Goal: Transaction & Acquisition: Download file/media

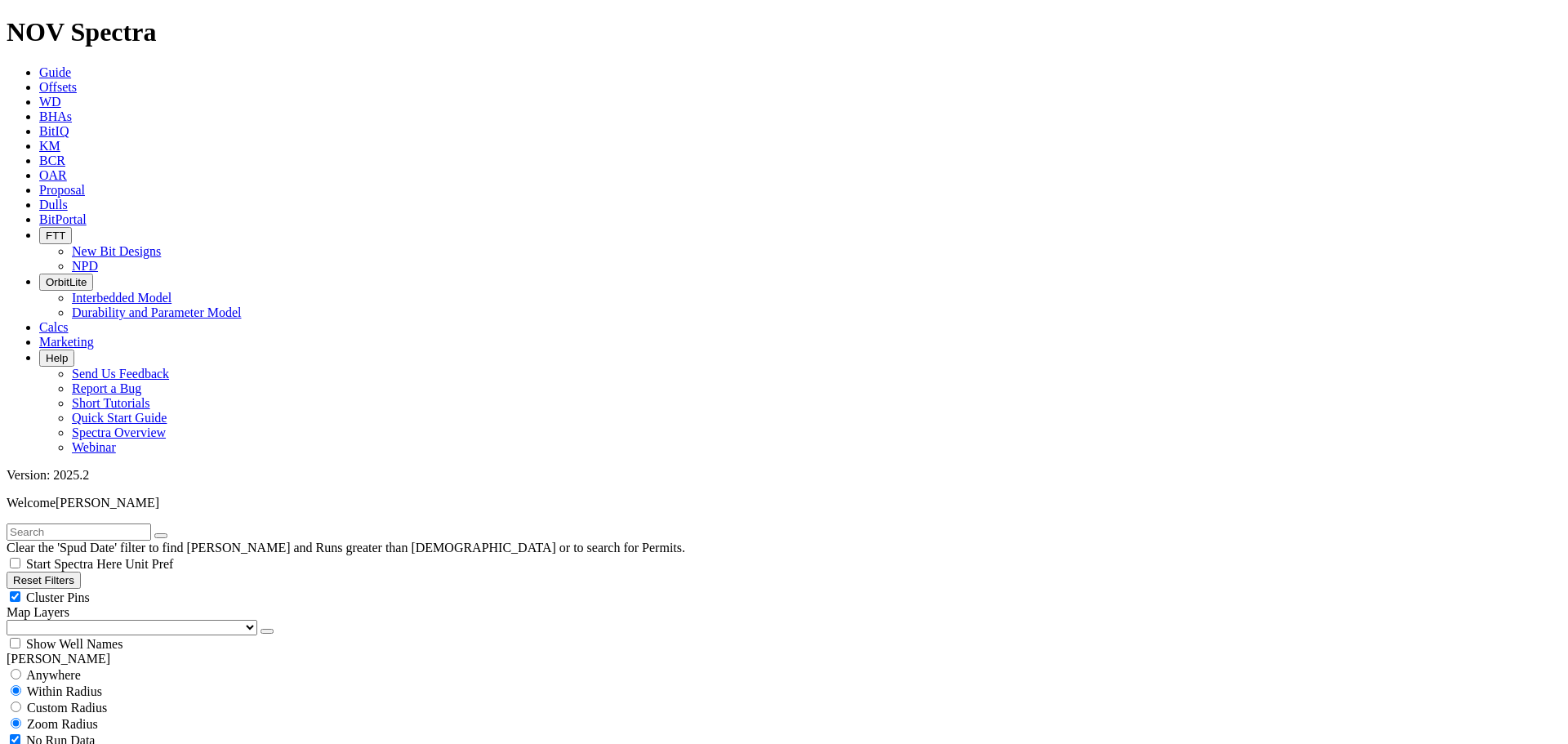
select select
